Goal: Transaction & Acquisition: Purchase product/service

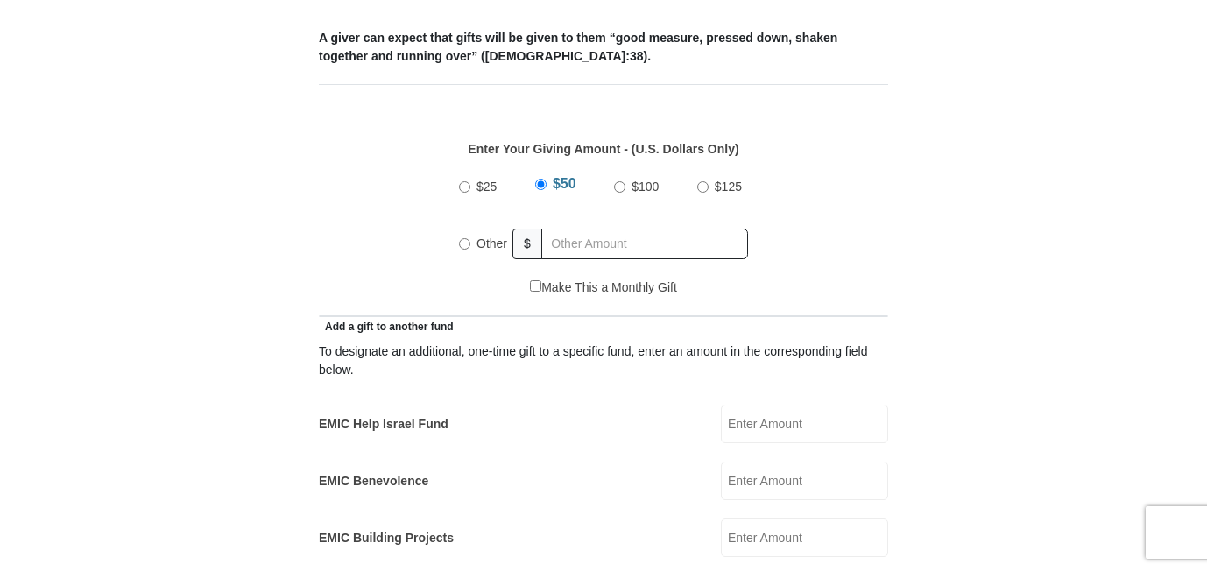
scroll to position [760, 0]
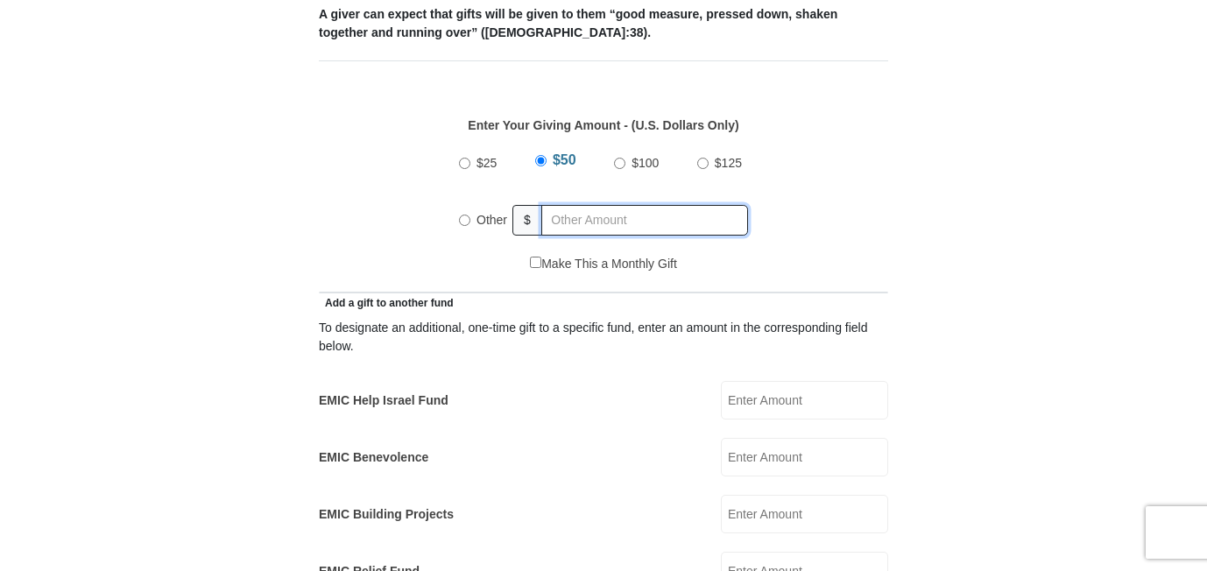
radio input "true"
click at [681, 205] on input "text" at bounding box center [647, 220] width 201 height 31
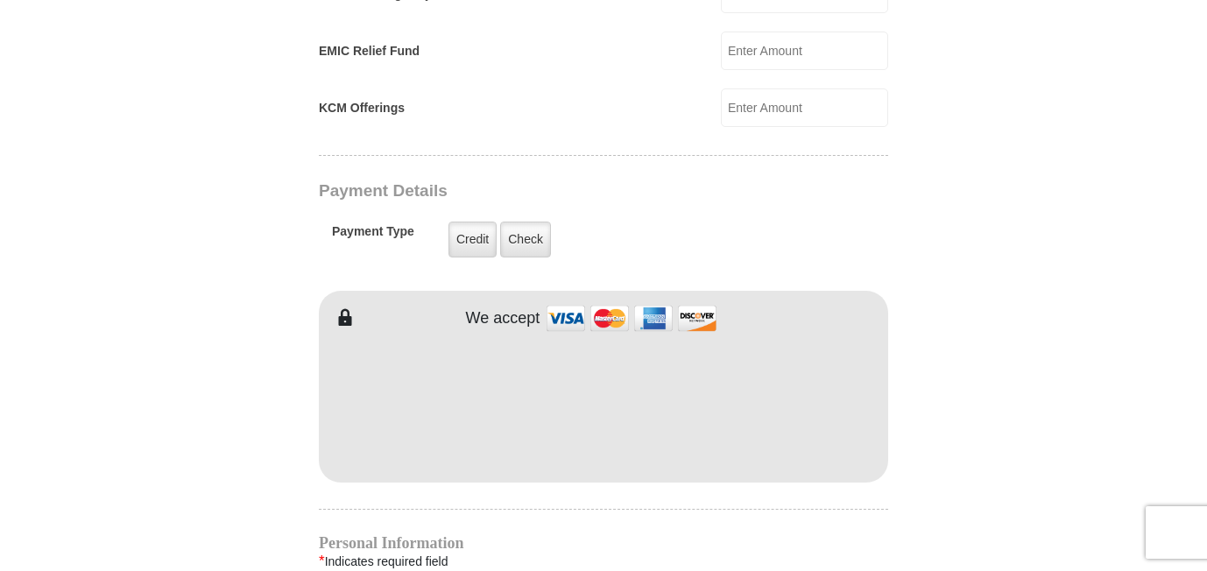
scroll to position [1288, 0]
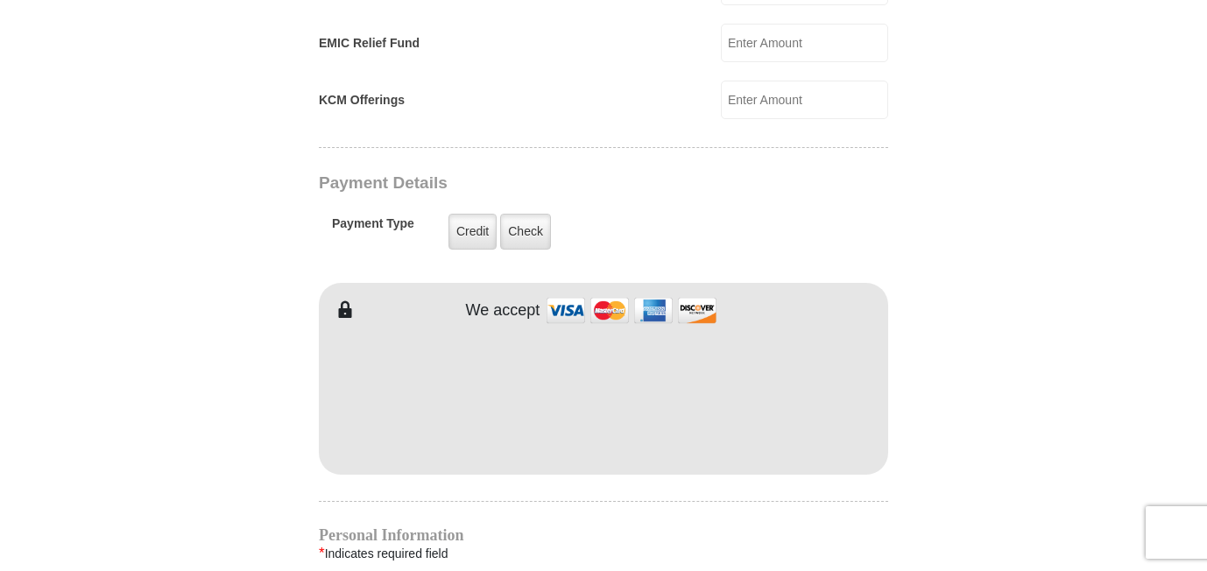
type input "280"
type input "[PERSON_NAME]"
type input "Myllan"
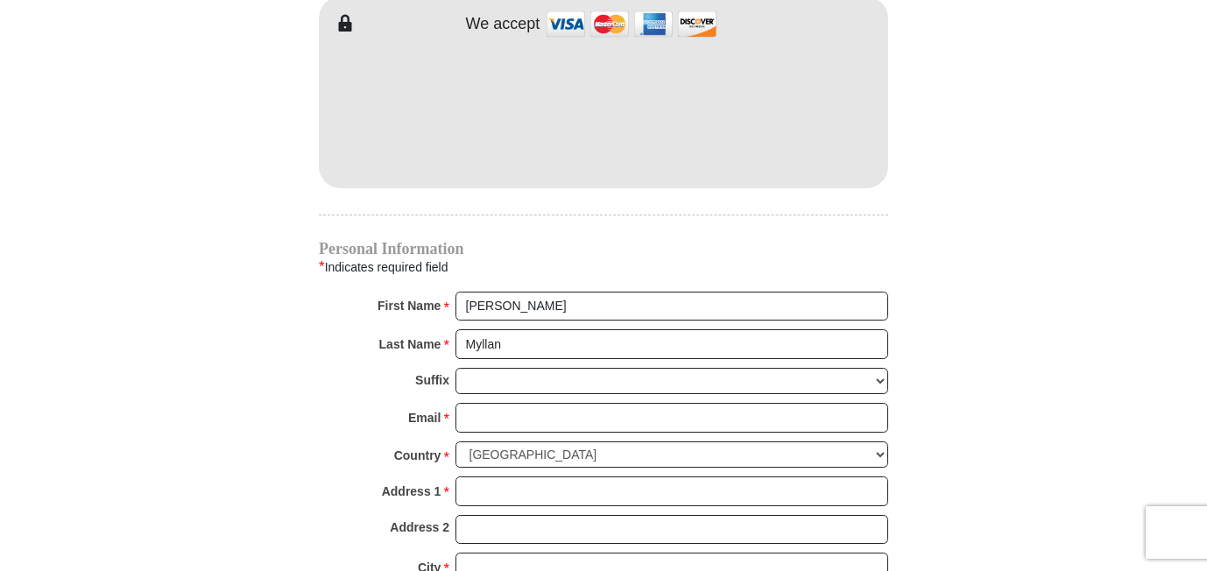
scroll to position [1588, 0]
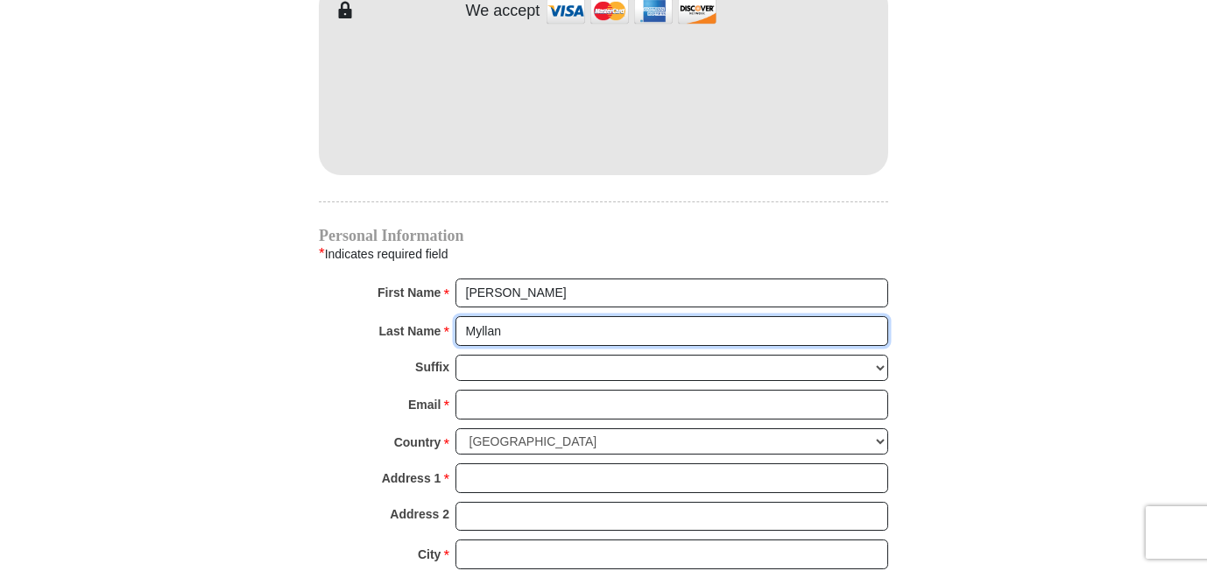
drag, startPoint x: 532, startPoint y: 308, endPoint x: 465, endPoint y: 307, distance: 67.4
click at [465, 316] on input "Myllan" at bounding box center [671, 331] width 433 height 30
drag, startPoint x: 517, startPoint y: 275, endPoint x: 474, endPoint y: 274, distance: 42.9
click at [474, 279] on input "[PERSON_NAME]" at bounding box center [671, 294] width 433 height 30
type input "WM Management"
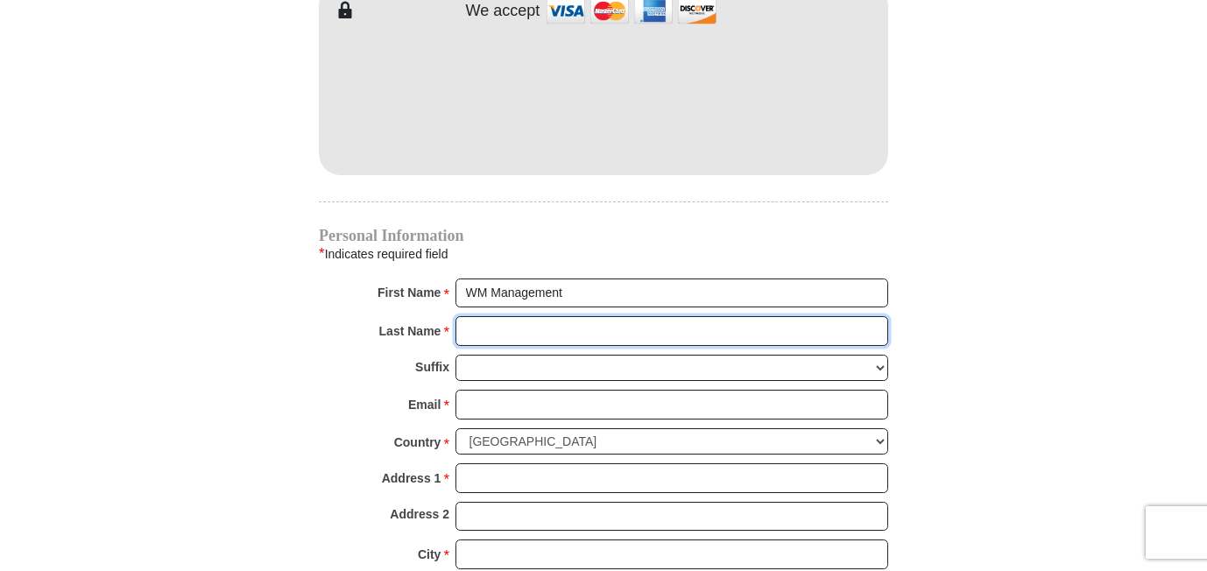
click at [511, 316] on input "Last Name *" at bounding box center [671, 331] width 433 height 30
type input "Consulting"
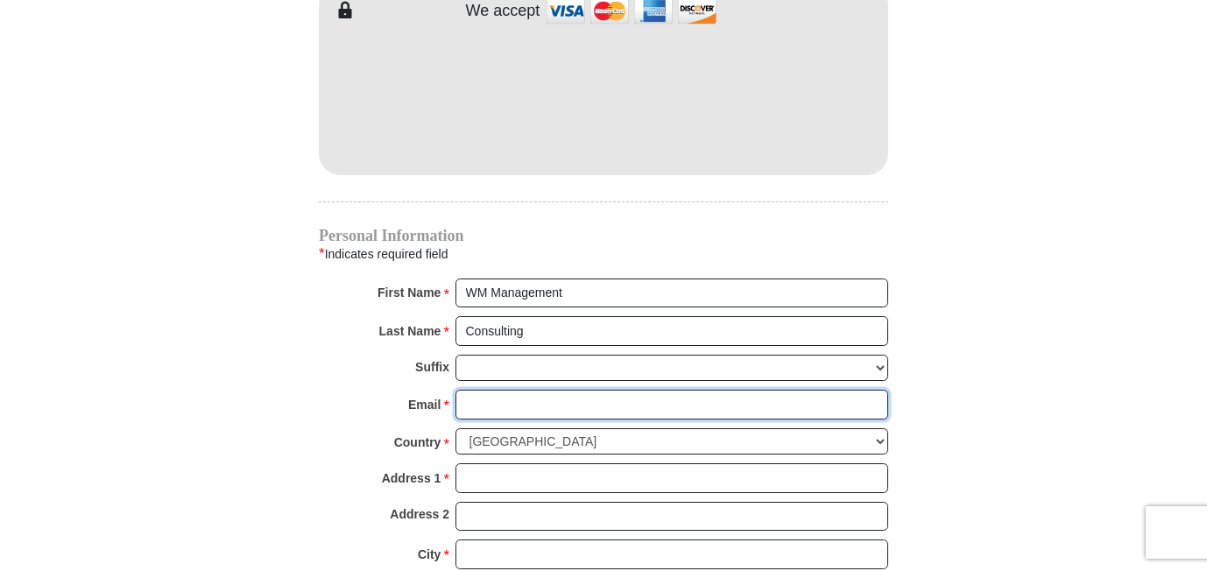
click at [504, 390] on input "Email *" at bounding box center [671, 405] width 433 height 30
type input "[EMAIL_ADDRESS][DOMAIN_NAME]"
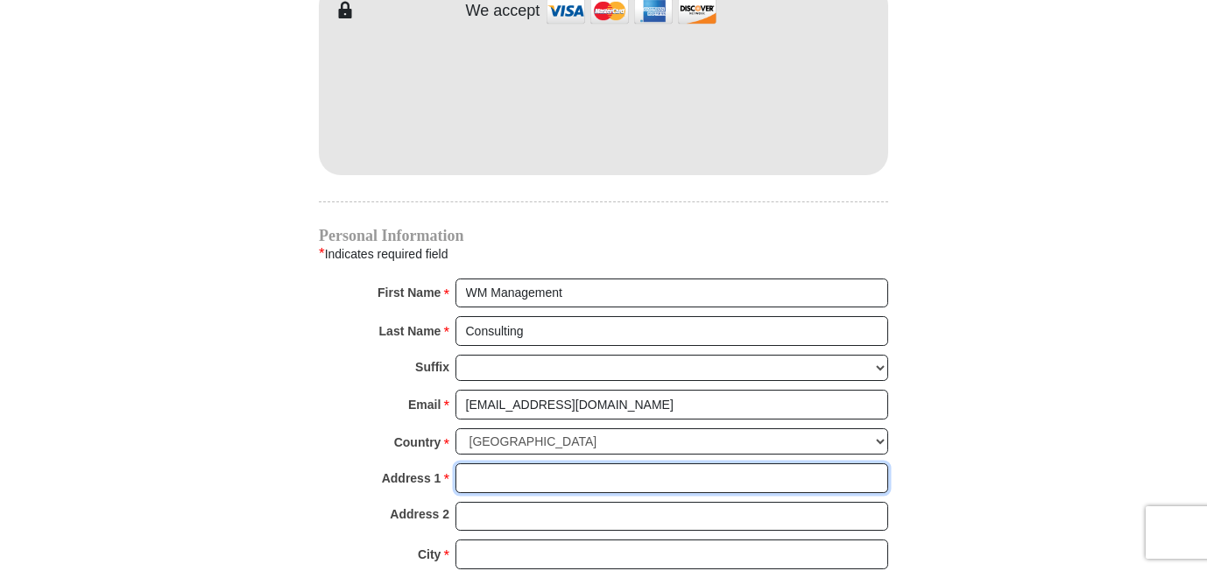
type input "[STREET_ADDRESS]"
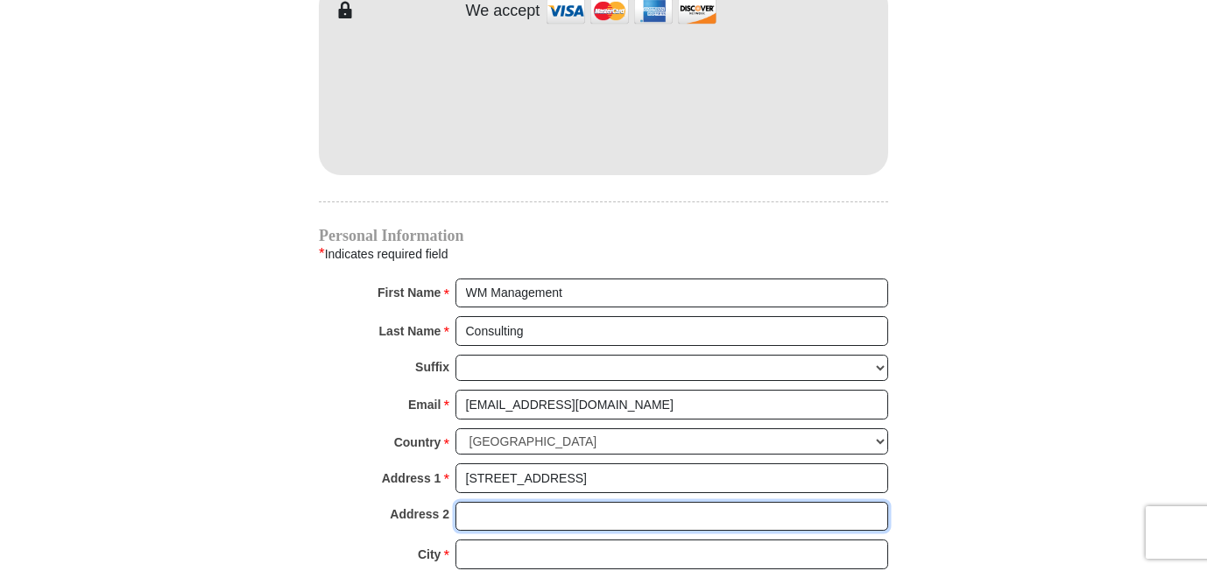
type input "2051"
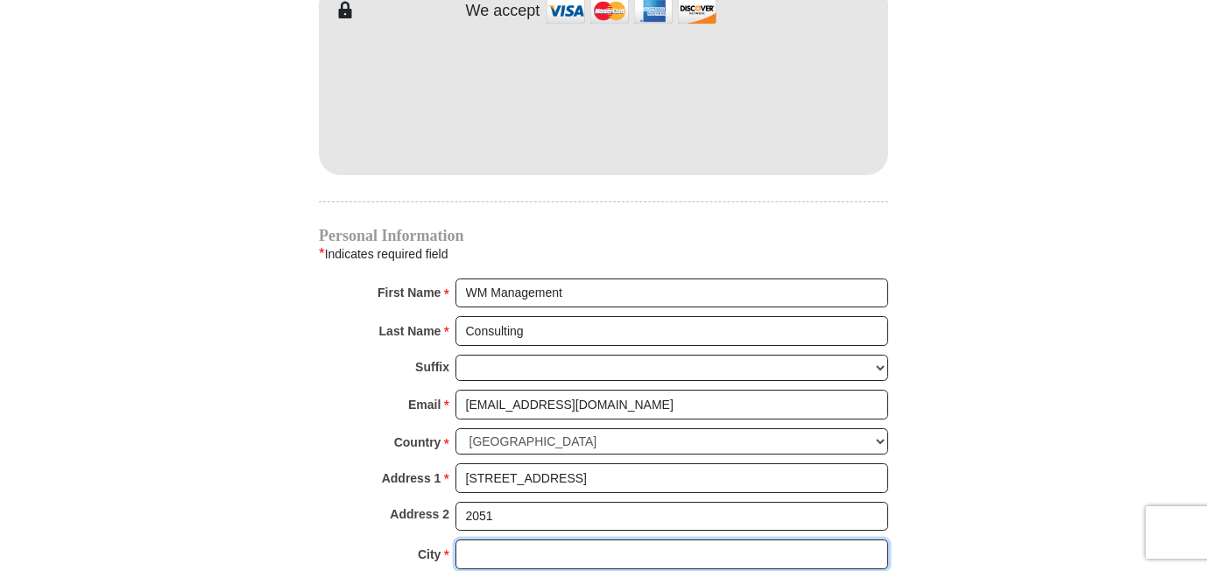
type input "[GEOGRAPHIC_DATA]"
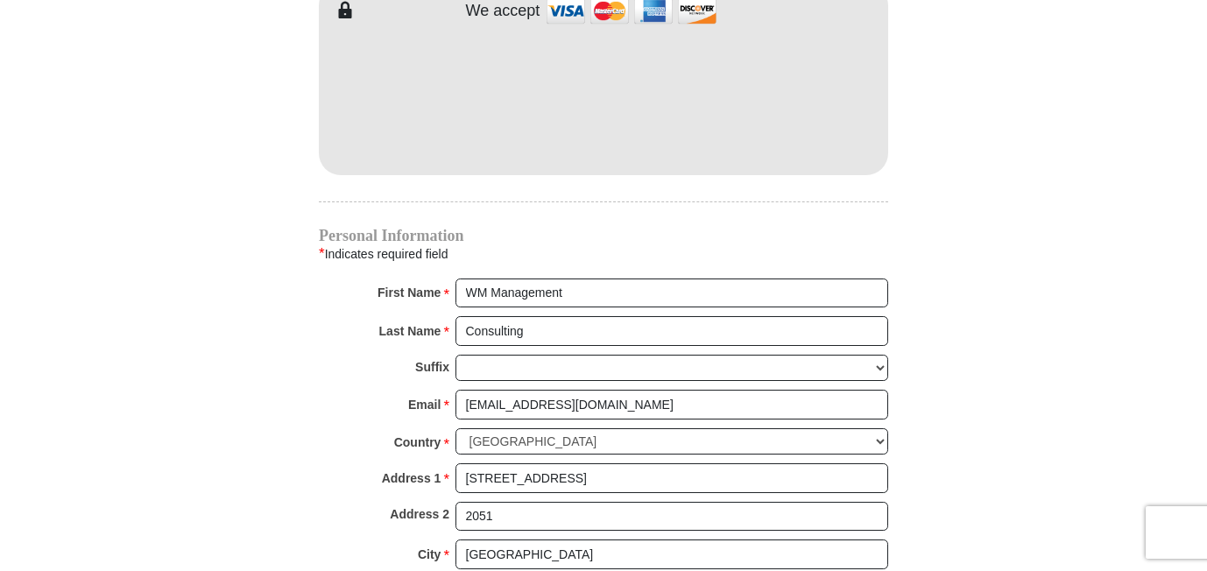
select select "[GEOGRAPHIC_DATA]"
type input "76137"
type input "6506791826"
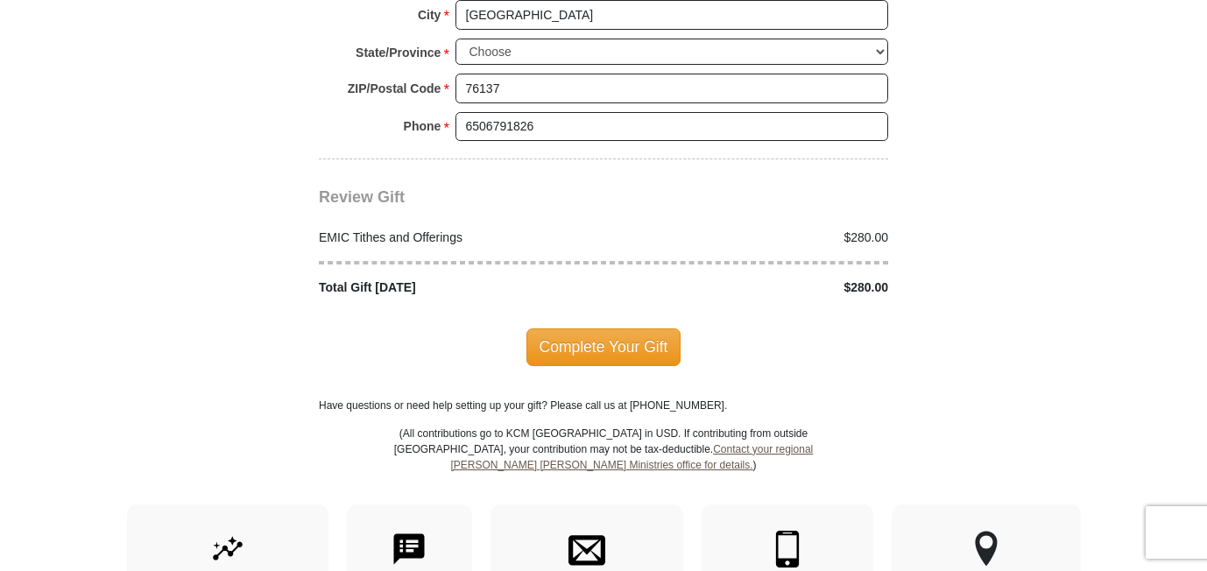
scroll to position [2131, 0]
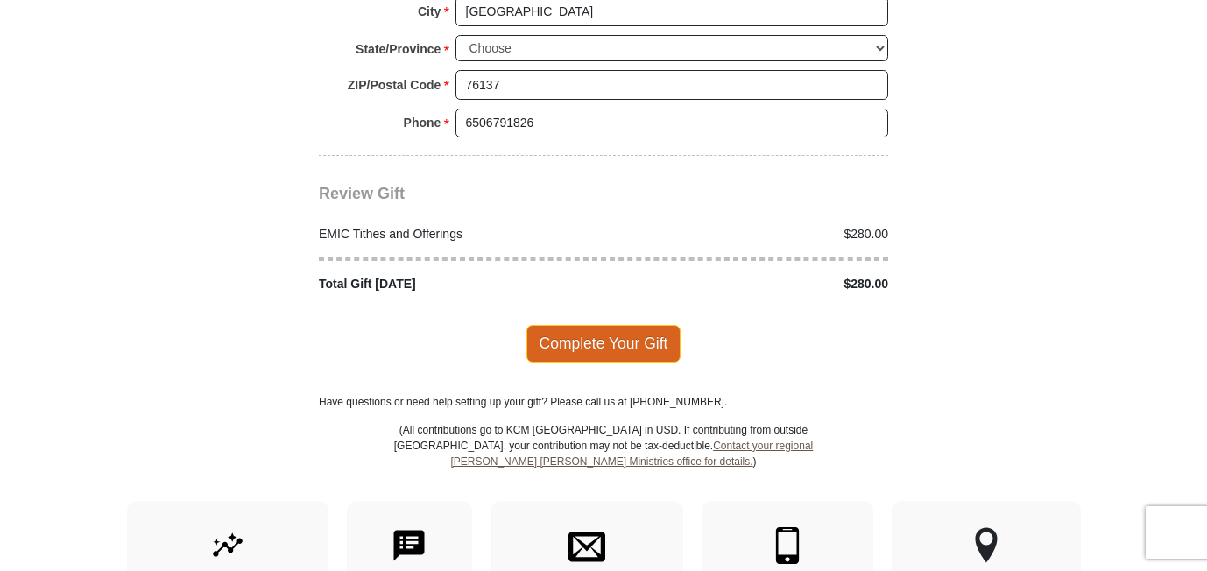
click at [589, 327] on span "Complete Your Gift" at bounding box center [603, 343] width 155 height 37
